Goal: Task Accomplishment & Management: Use online tool/utility

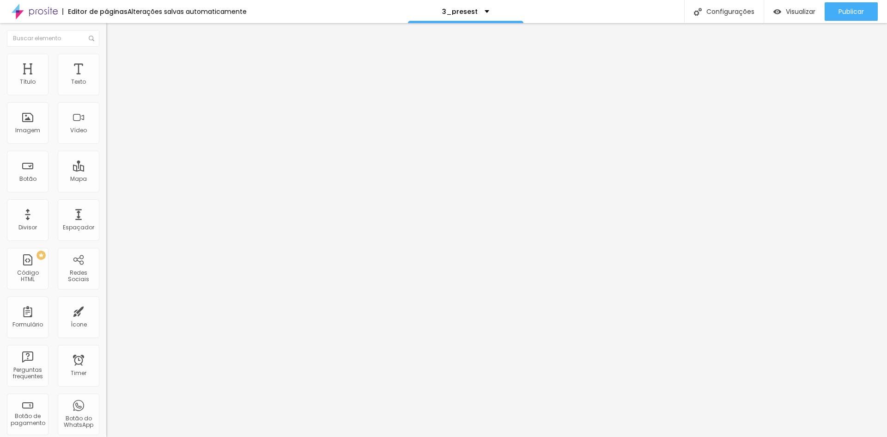
click at [115, 66] on span "Avançado" at bounding box center [130, 69] width 31 height 8
click at [106, 339] on input "text" at bounding box center [161, 343] width 111 height 9
type input "I"
click at [106, 414] on img at bounding box center [109, 417] width 6 height 6
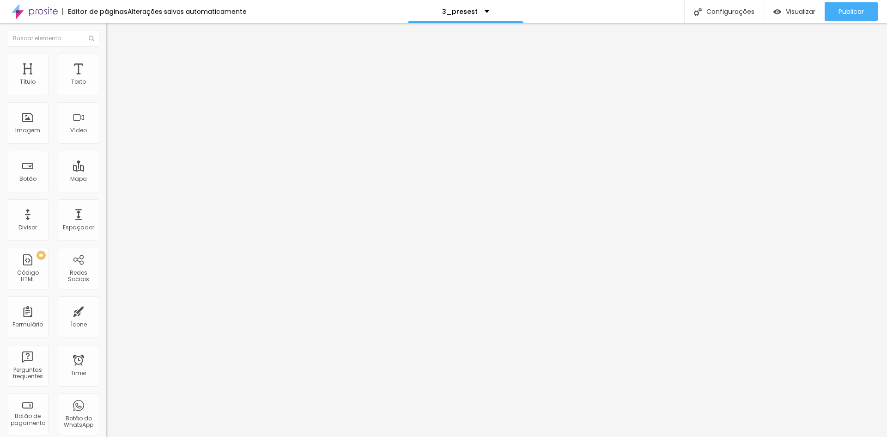
click at [106, 414] on img at bounding box center [109, 417] width 6 height 6
click at [106, 339] on input "PACK2.0" at bounding box center [161, 343] width 111 height 9
type input "PACK2"
click at [842, 9] on span "Publicar" at bounding box center [851, 11] width 25 height 7
drag, startPoint x: 30, startPoint y: 128, endPoint x: 0, endPoint y: 124, distance: 29.8
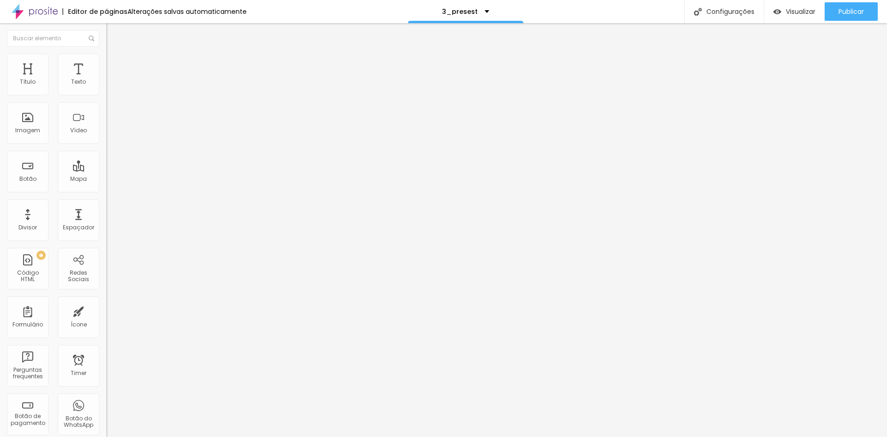
click at [106, 124] on div "10 Espaço de cima 10 Espaço de baixo ID Html PACK2 Classes Html Visível nos dis…" at bounding box center [159, 266] width 106 height 389
click at [814, 68] on link "Visualizar página" at bounding box center [826, 71] width 83 height 6
click at [115, 65] on span "Avançado" at bounding box center [130, 69] width 31 height 8
drag, startPoint x: 40, startPoint y: 288, endPoint x: 12, endPoint y: 278, distance: 30.1
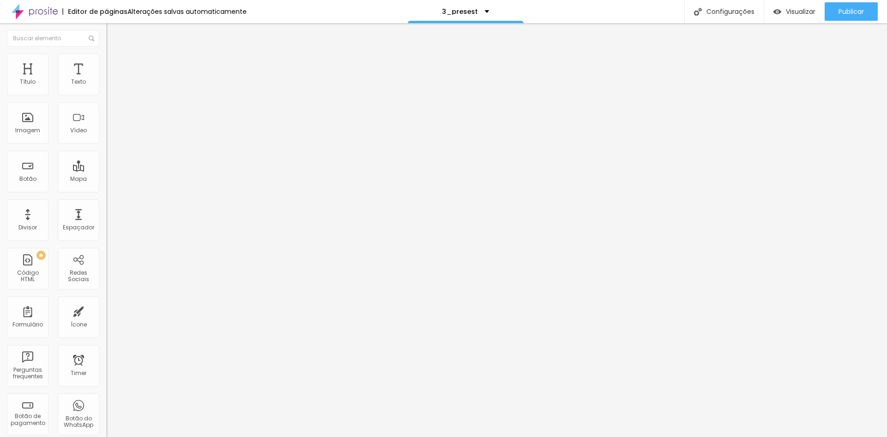
click at [106, 339] on input "PACK2" at bounding box center [161, 343] width 111 height 9
click at [106, 366] on input "text" at bounding box center [161, 370] width 111 height 9
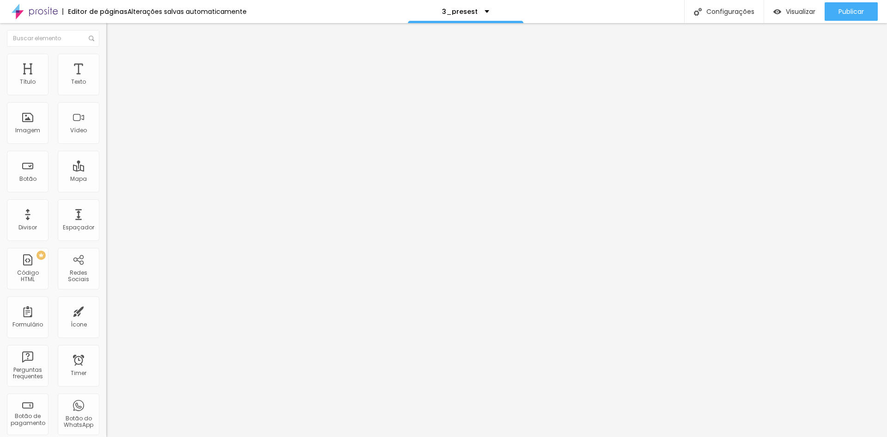
paste input "PACK2"
type input "PACK2"
click at [853, 12] on span "Publicar" at bounding box center [851, 11] width 25 height 7
click at [853, 10] on span "Publicar" at bounding box center [851, 11] width 25 height 7
click at [802, 11] on span "Visualizar" at bounding box center [793, 11] width 30 height 7
